Goal: Information Seeking & Learning: Learn about a topic

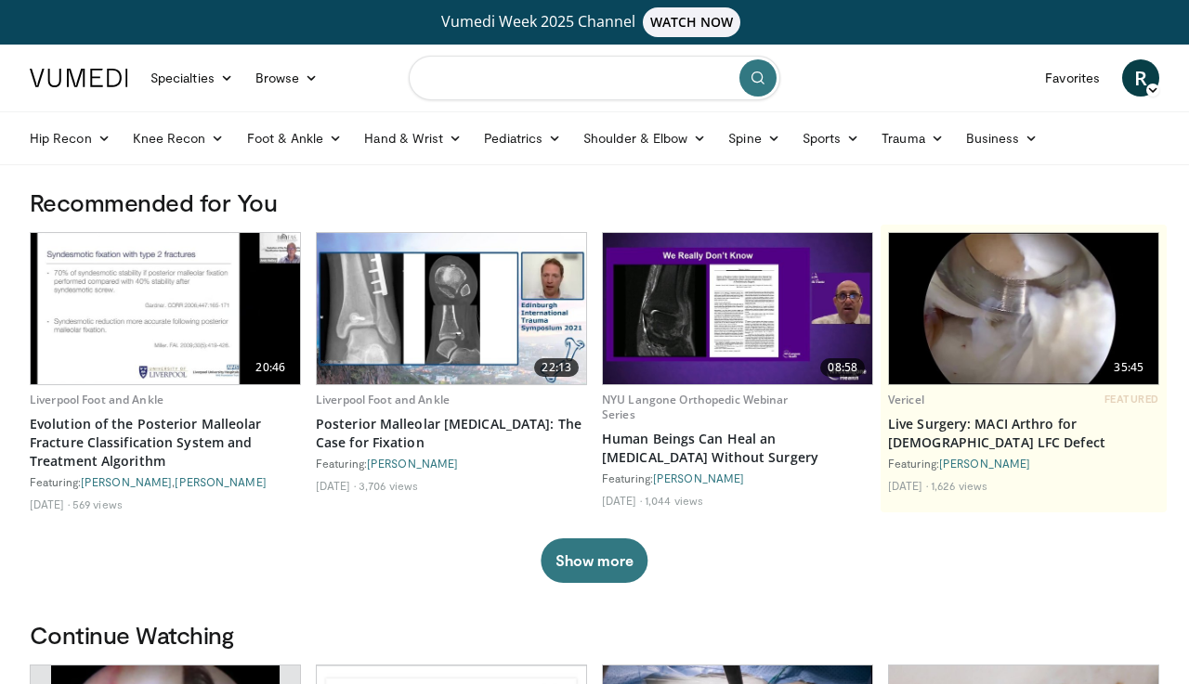
click at [514, 91] on input "Search topics, interventions" at bounding box center [594, 78] width 371 height 45
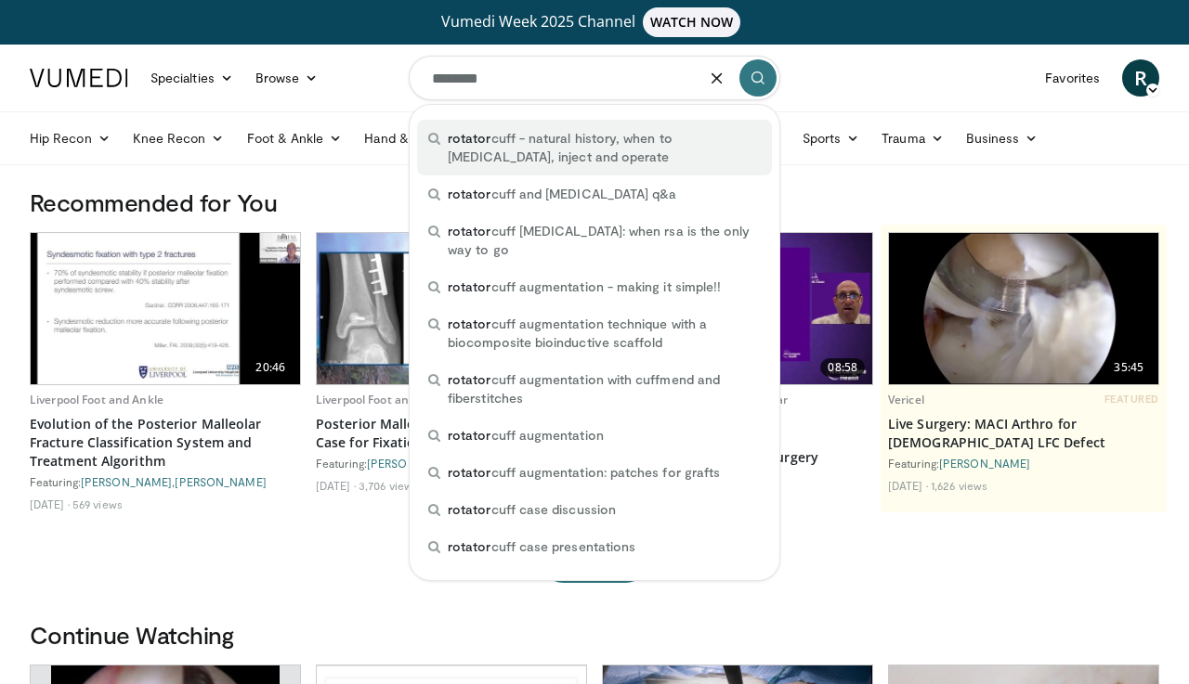
click at [507, 137] on span "rotator cuff - natural history, when to mri, inject and operate" at bounding box center [604, 147] width 313 height 37
type input "**********"
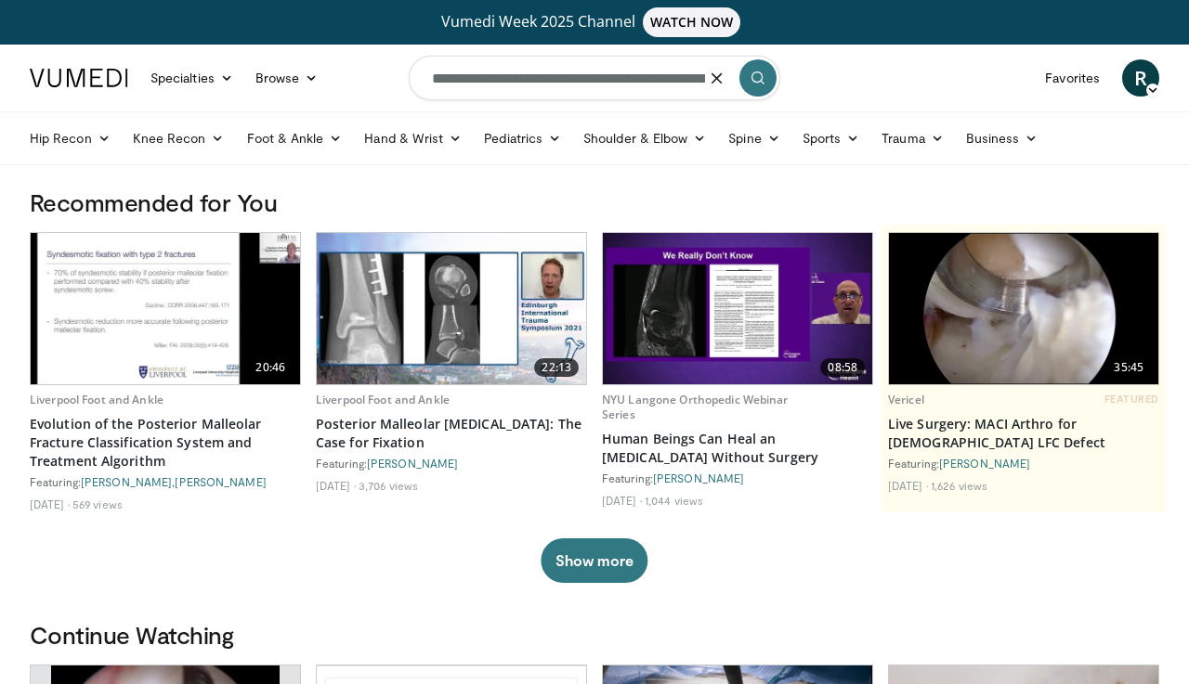
click at [765, 83] on button "submit" at bounding box center [757, 77] width 37 height 37
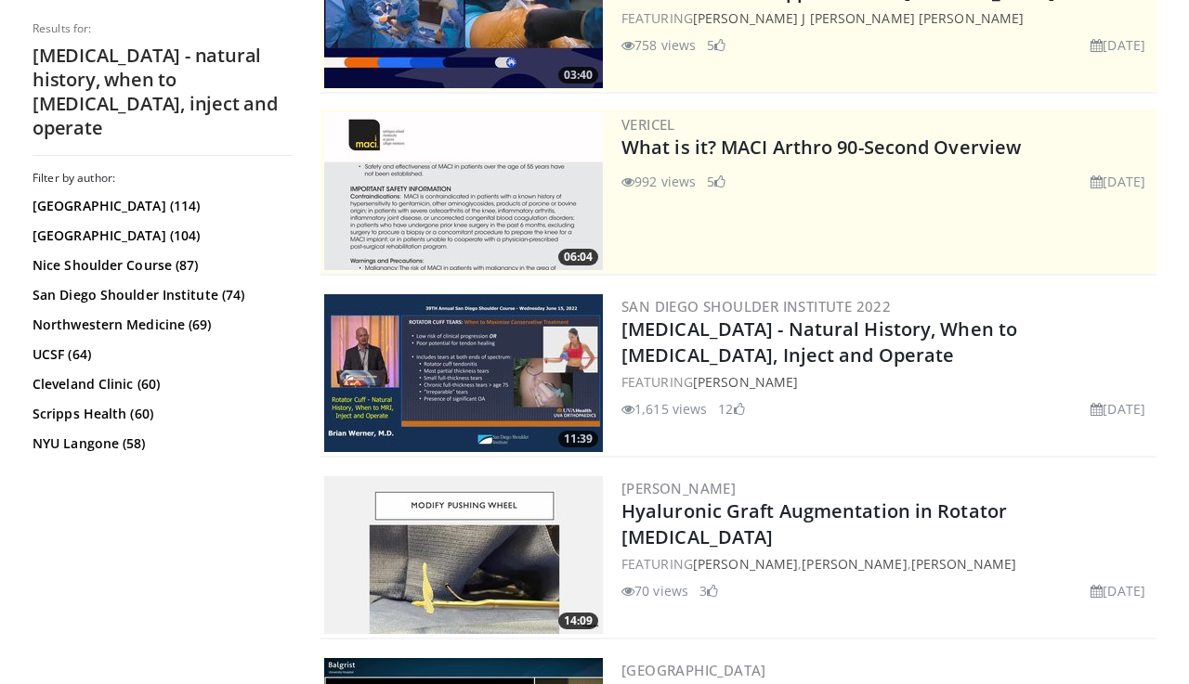
scroll to position [364, 0]
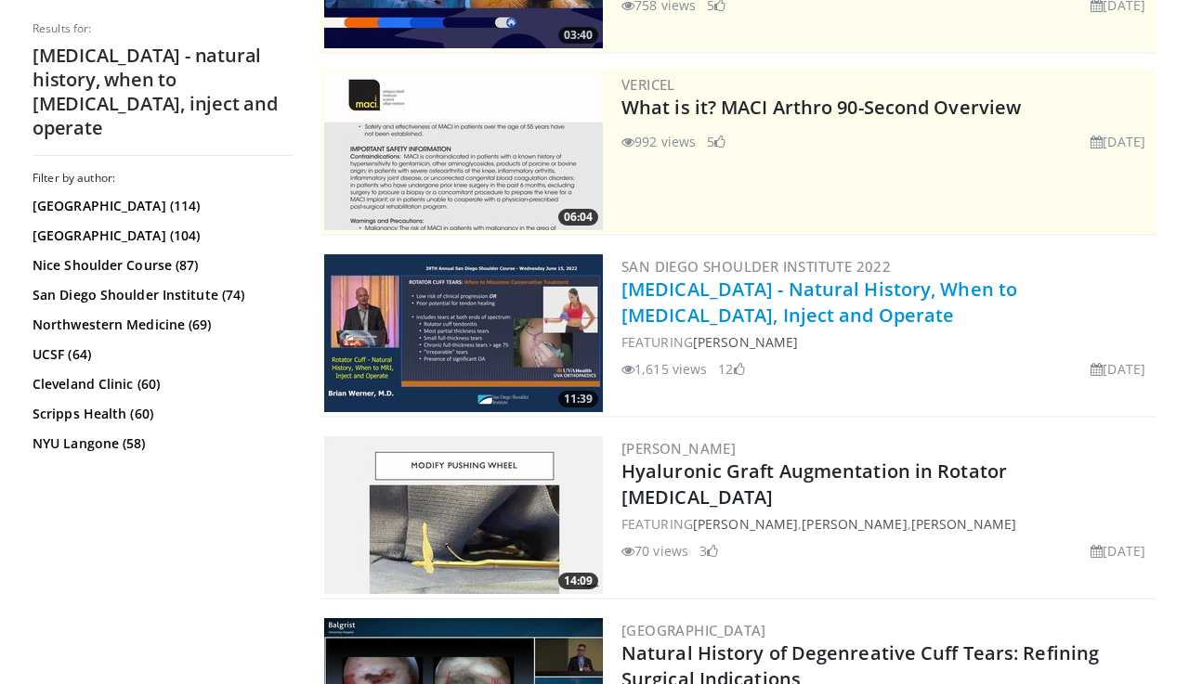
click at [757, 293] on link "[MEDICAL_DATA] - Natural History, When to [MEDICAL_DATA], Inject and Operate" at bounding box center [819, 302] width 396 height 51
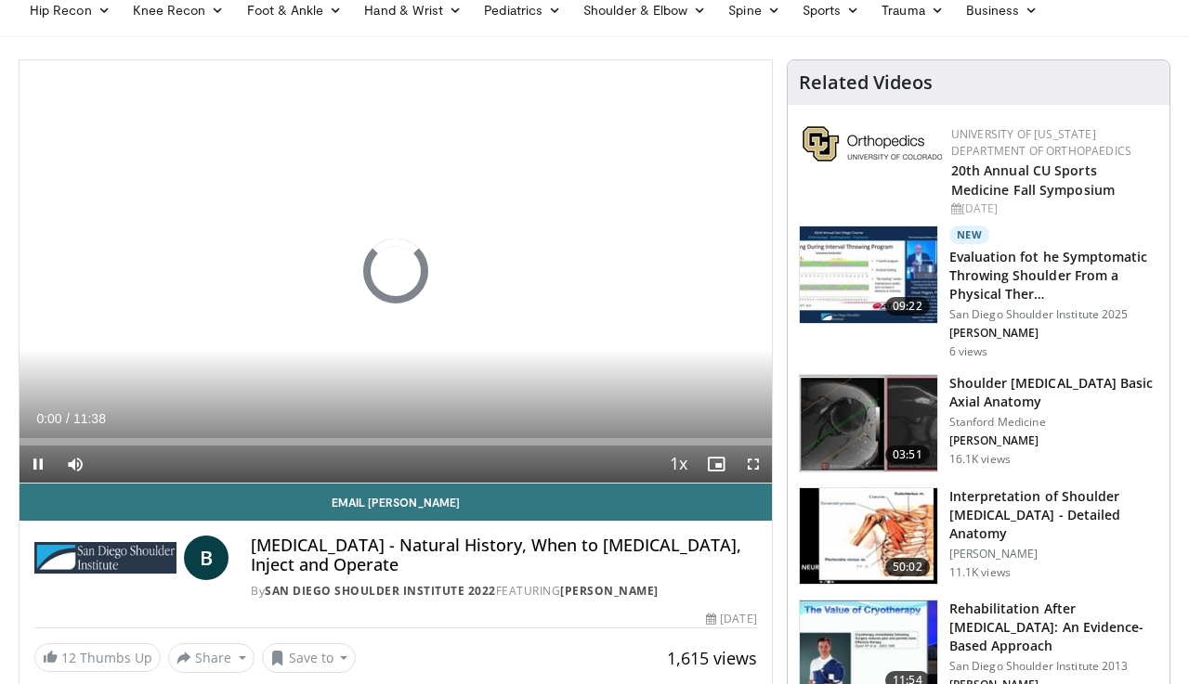
scroll to position [100, 0]
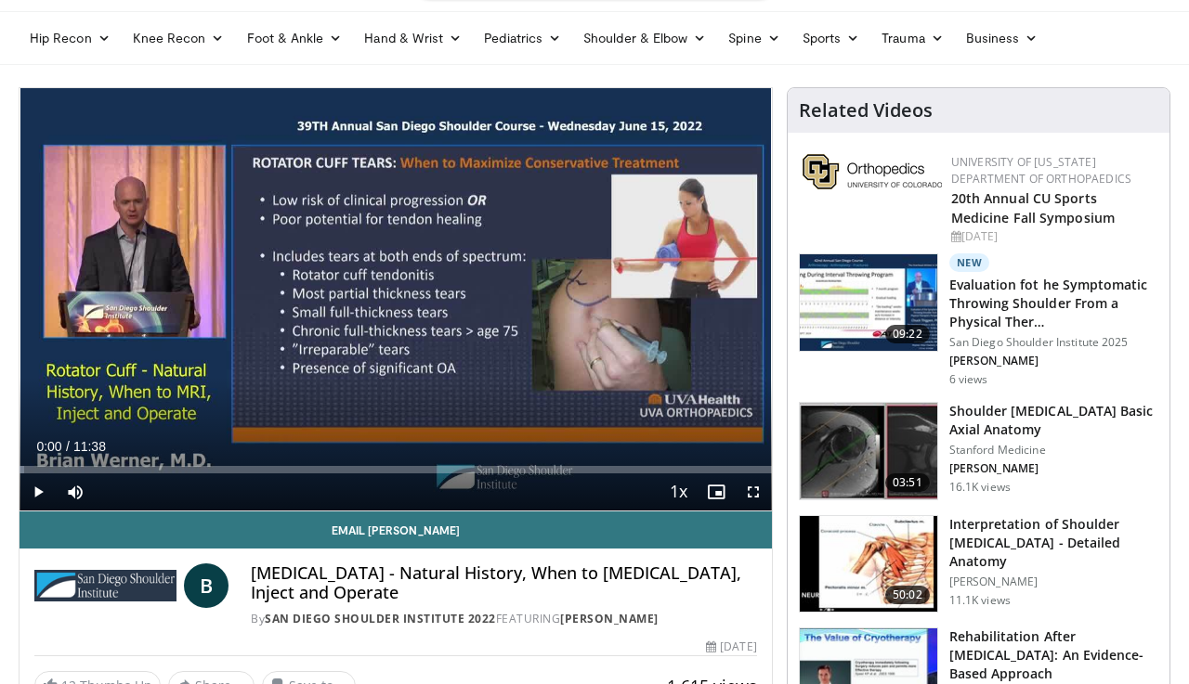
click at [41, 492] on span "Video Player" at bounding box center [38, 492] width 37 height 37
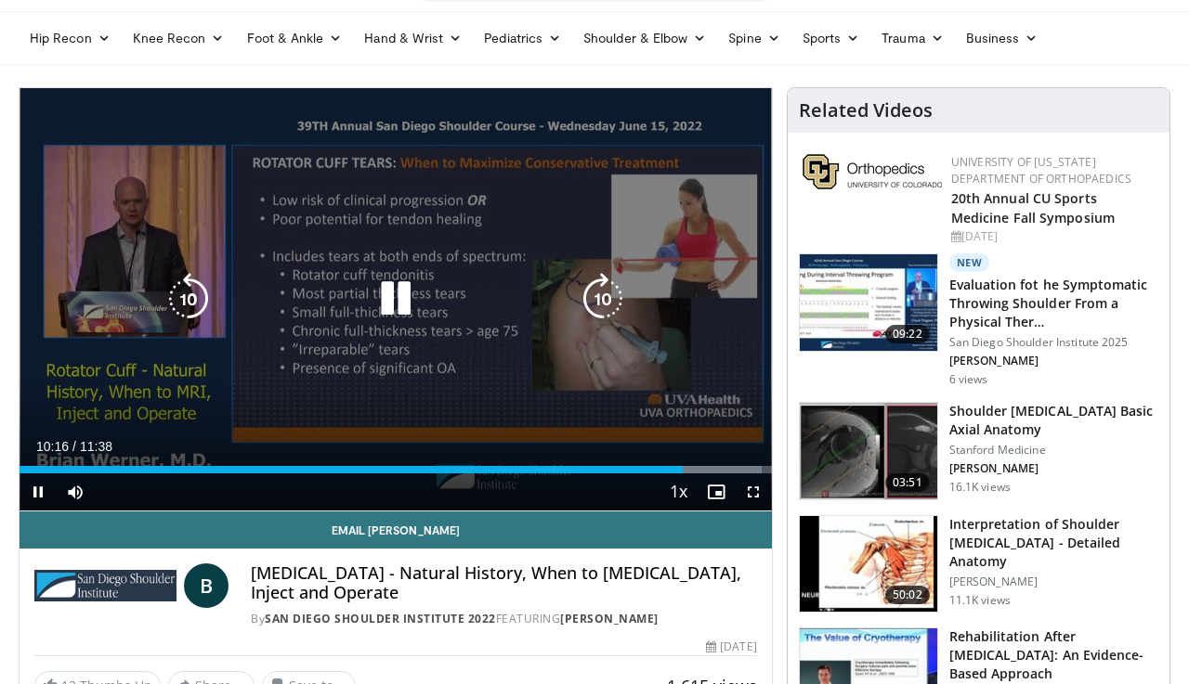
click at [596, 300] on icon "Video Player" at bounding box center [603, 299] width 52 height 52
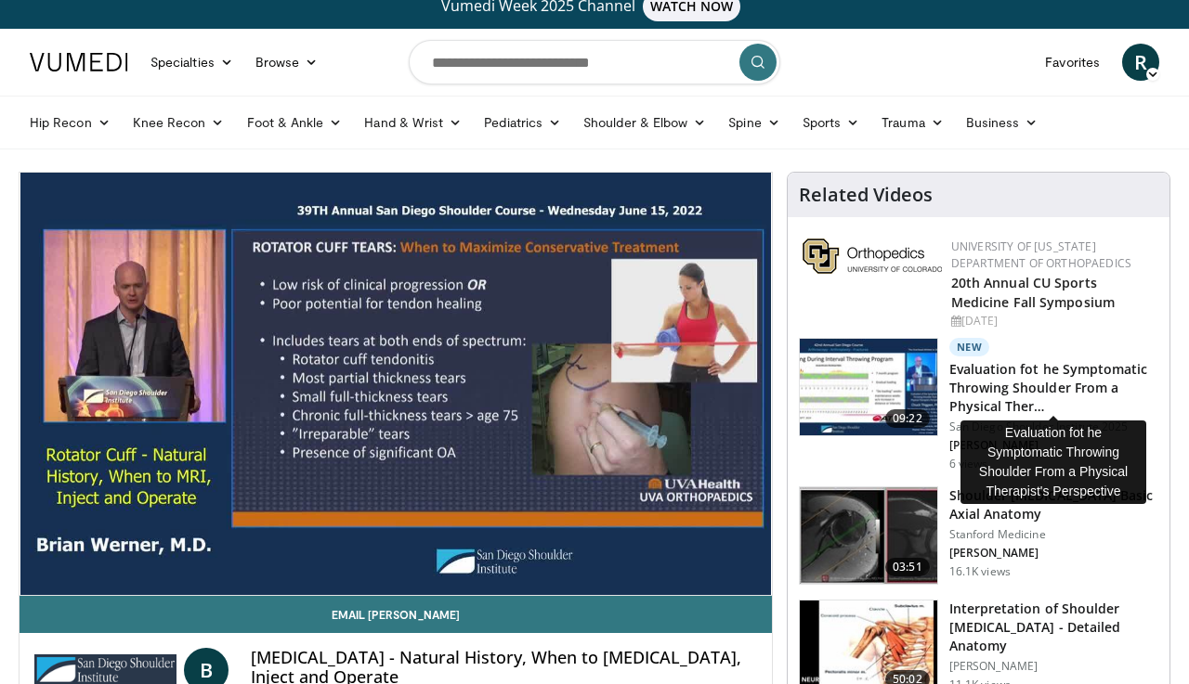
scroll to position [33, 0]
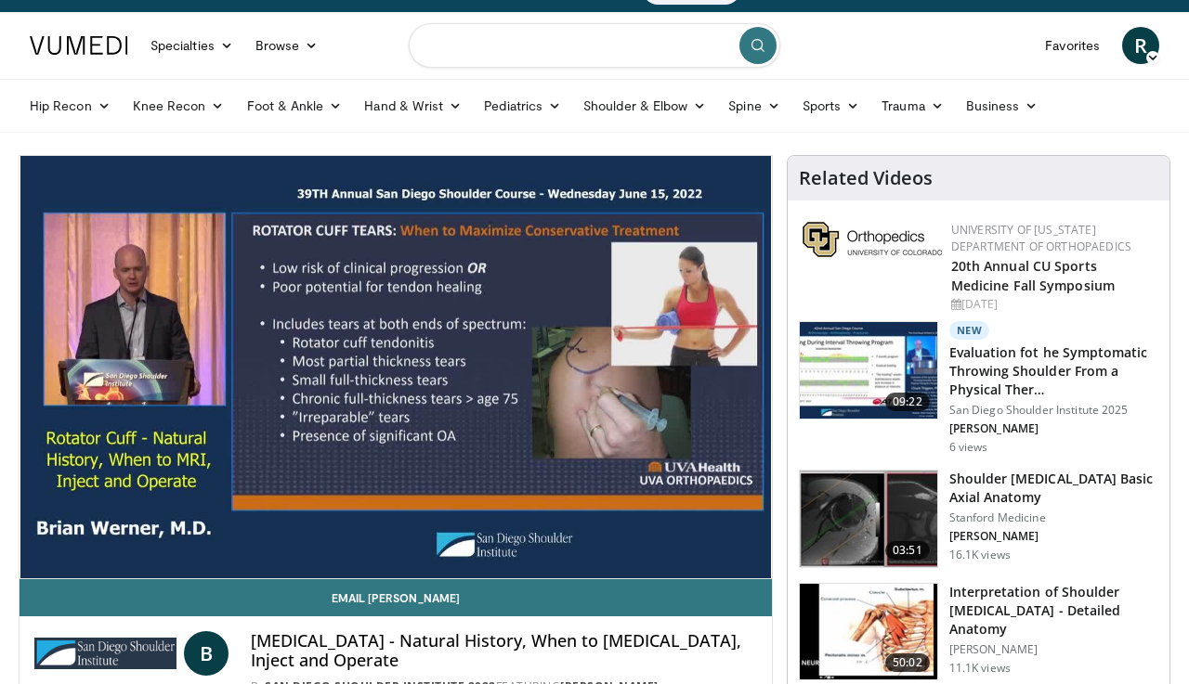
click at [622, 45] on input "Search topics, interventions" at bounding box center [594, 45] width 371 height 45
type input "**********"
click at [754, 55] on button "submit" at bounding box center [757, 45] width 37 height 37
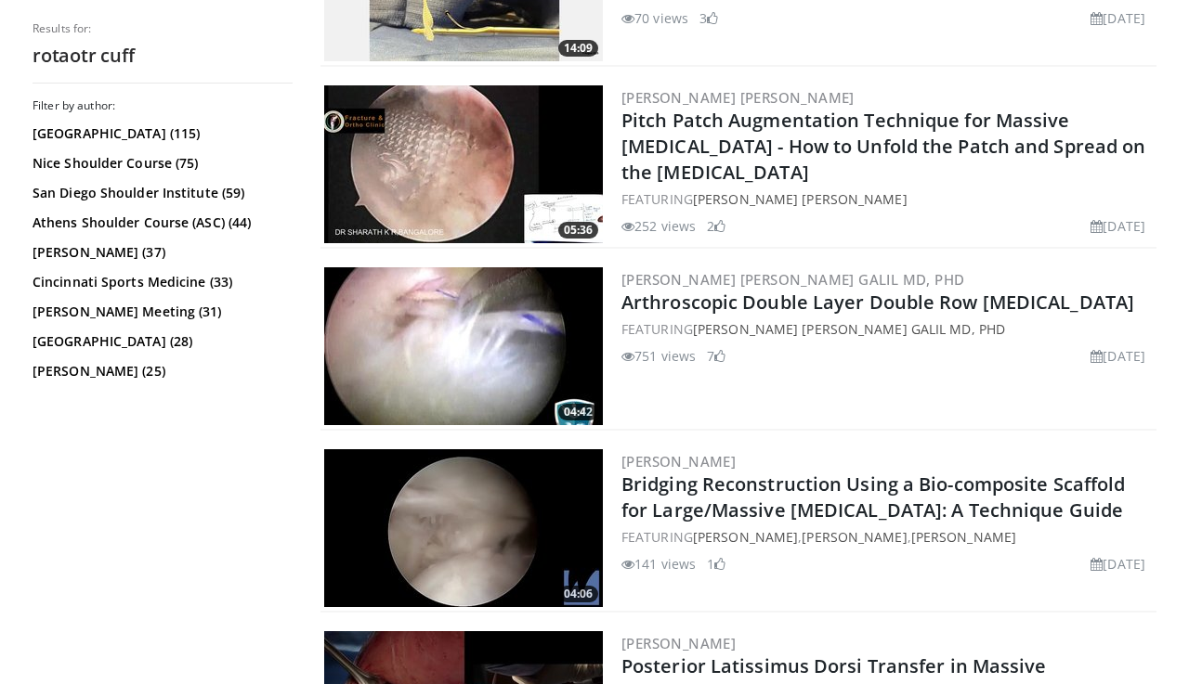
scroll to position [724, 0]
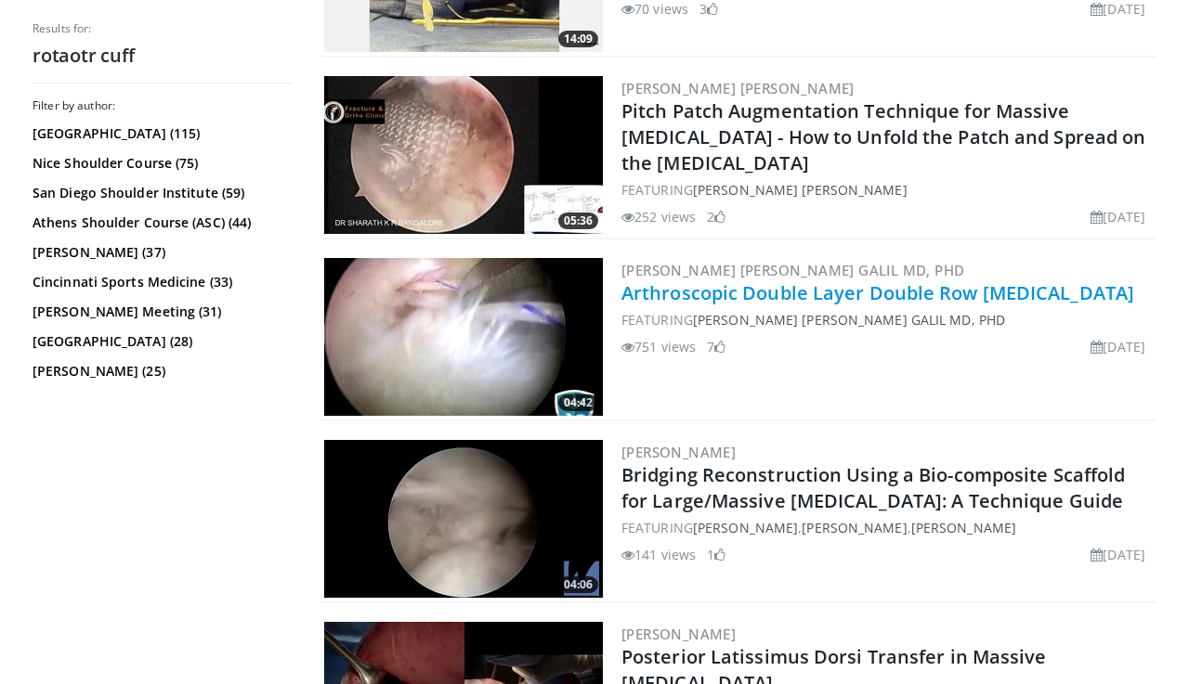
click at [729, 296] on link "Arthroscopic Double Layer Double Row Rotator Cuff Repair" at bounding box center [877, 292] width 513 height 25
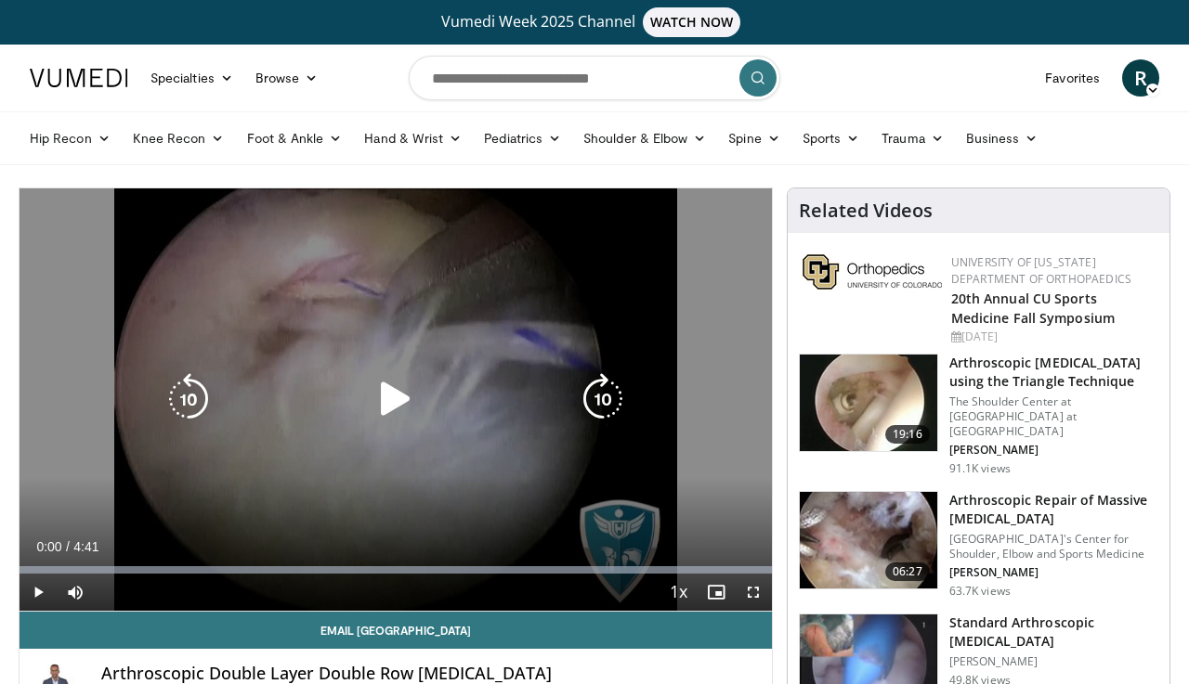
click at [396, 378] on icon "Video Player" at bounding box center [396, 399] width 52 height 52
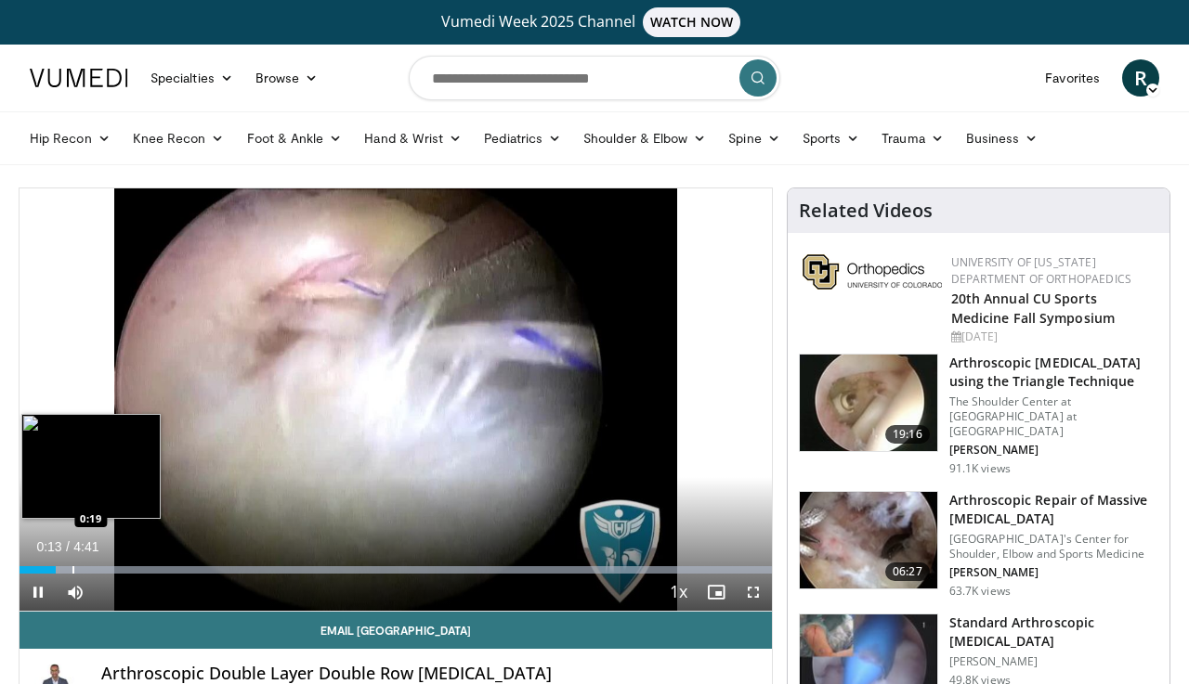
click at [72, 569] on div "Progress Bar" at bounding box center [73, 569] width 2 height 7
